Goal: Task Accomplishment & Management: Complete application form

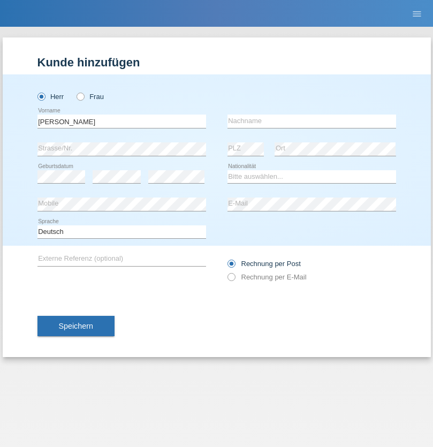
type input "Mohamed"
click at [311, 121] on input "text" at bounding box center [311, 120] width 168 height 13
type input "Mohamed"
select select "SY"
select select "C"
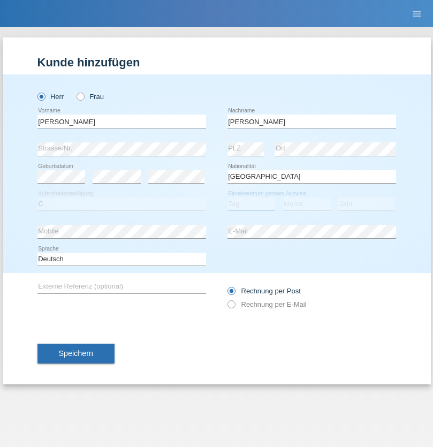
select select "21"
select select "12"
select select "2013"
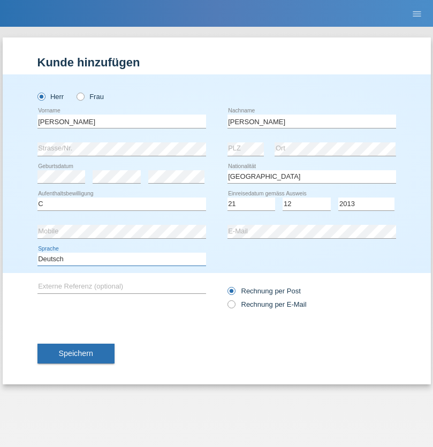
select select "en"
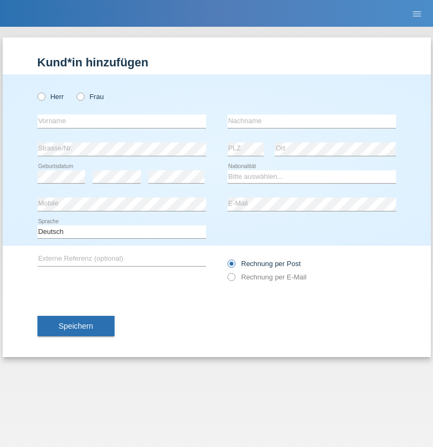
radio input "true"
click at [121, 121] on input "text" at bounding box center [121, 120] width 168 height 13
type input "David"
click at [311, 121] on input "text" at bounding box center [311, 120] width 168 height 13
type input "Senn"
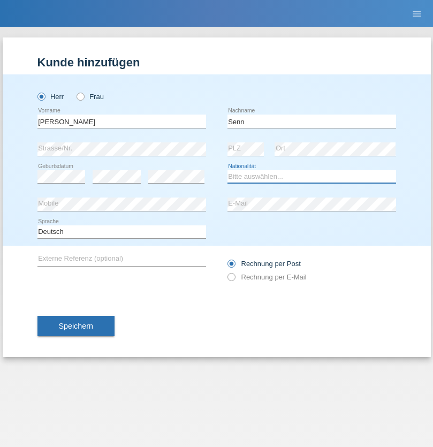
select select "CH"
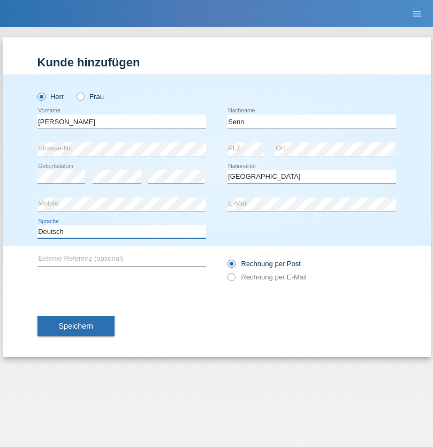
select select "en"
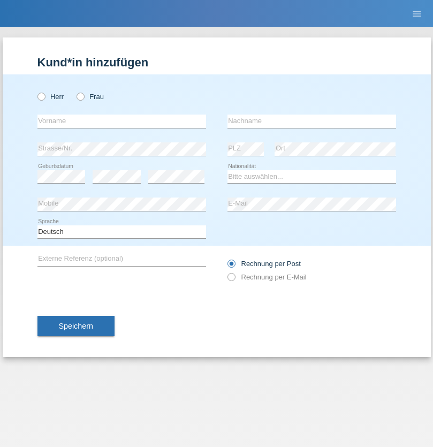
radio input "true"
click at [121, 121] on input "text" at bounding box center [121, 120] width 168 height 13
type input "Fatlind"
click at [311, 121] on input "text" at bounding box center [311, 120] width 168 height 13
type input "Kabashi"
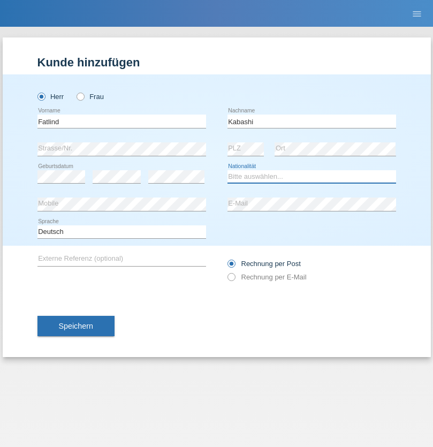
select select "XK"
select select "C"
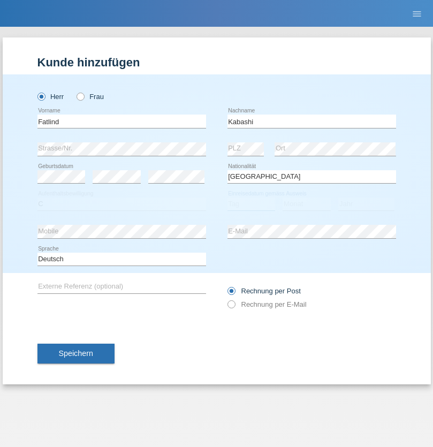
select select "20"
select select "08"
select select "2002"
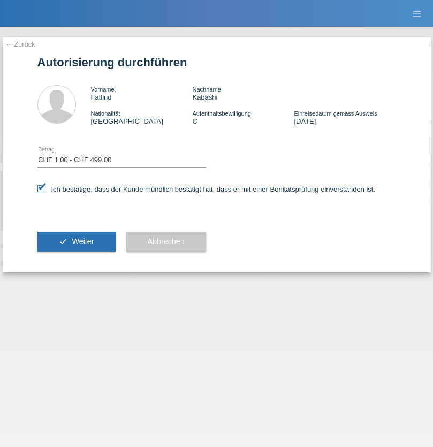
select select "1"
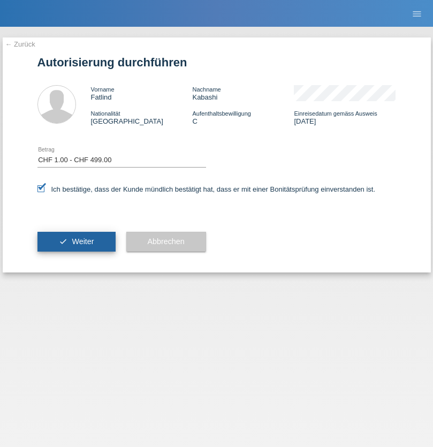
click at [76, 241] on span "Weiter" at bounding box center [83, 241] width 22 height 9
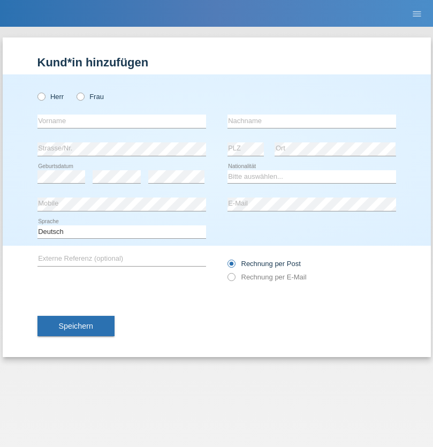
radio input "true"
click at [121, 121] on input "text" at bounding box center [121, 120] width 168 height 13
type input "firat"
click at [311, 121] on input "text" at bounding box center [311, 120] width 168 height 13
type input "kara"
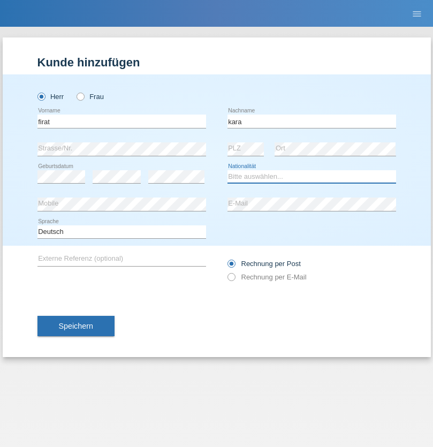
select select "CH"
radio input "true"
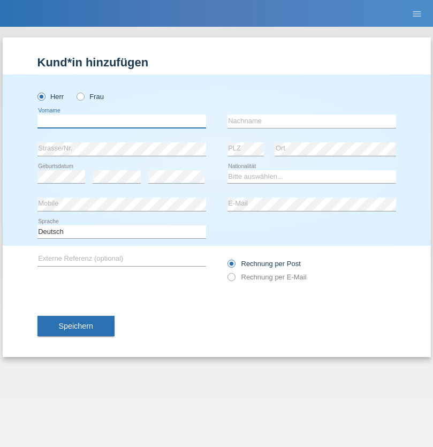
click at [121, 121] on input "text" at bounding box center [121, 120] width 168 height 13
type input "Andy"
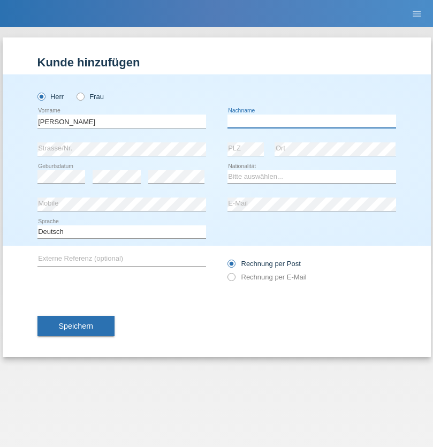
click at [311, 121] on input "text" at bounding box center [311, 120] width 168 height 13
type input "Priestley"
select select "CH"
radio input "true"
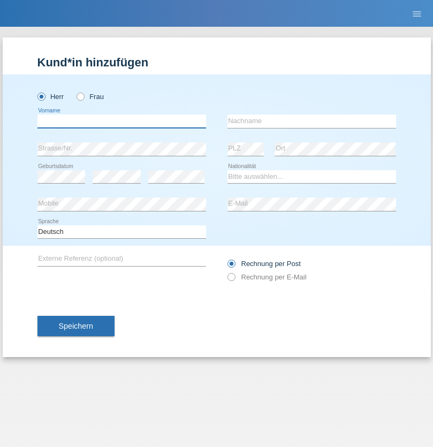
click at [121, 121] on input "text" at bounding box center [121, 120] width 168 height 13
type input "[PERSON_NAME]"
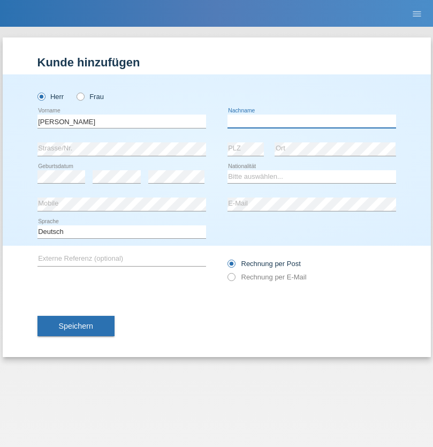
click at [311, 121] on input "text" at bounding box center [311, 120] width 168 height 13
type input "[PERSON_NAME]"
select select "IT"
select select "C"
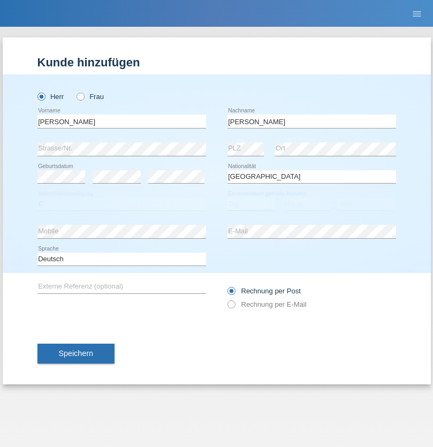
select select "09"
select select "08"
select select "2006"
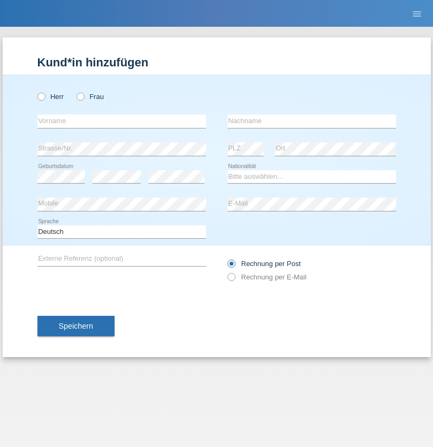
radio input "true"
click at [121, 121] on input "text" at bounding box center [121, 120] width 168 height 13
type input "Farkash"
click at [311, 121] on input "text" at bounding box center [311, 120] width 168 height 13
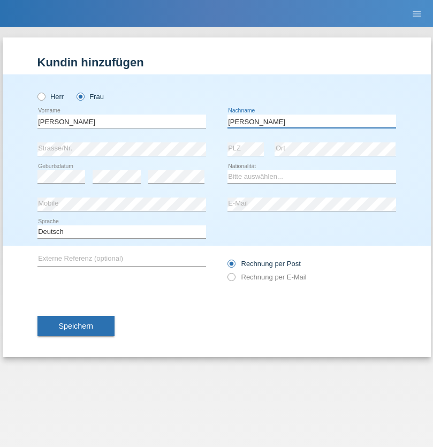
type input "Yolana"
select select "UA"
select select "C"
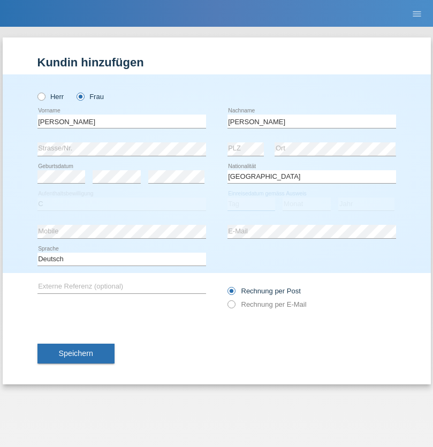
select select "23"
select select "10"
select select "2021"
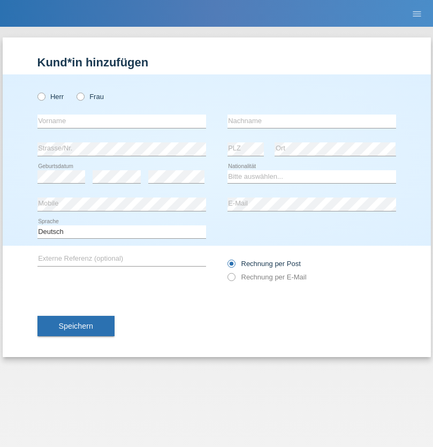
radio input "true"
click at [121, 121] on input "text" at bounding box center [121, 120] width 168 height 13
type input "Nuria"
click at [311, 121] on input "text" at bounding box center [311, 120] width 168 height 13
type input "D'Antino"
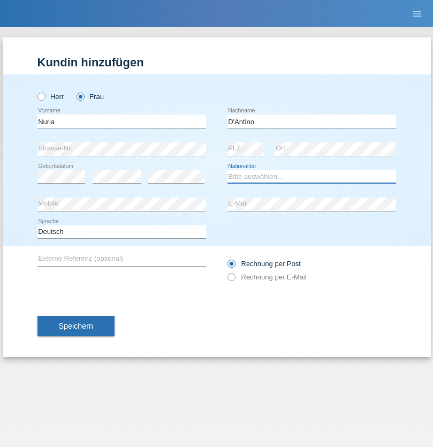
select select "CH"
